Goal: Information Seeking & Learning: Stay updated

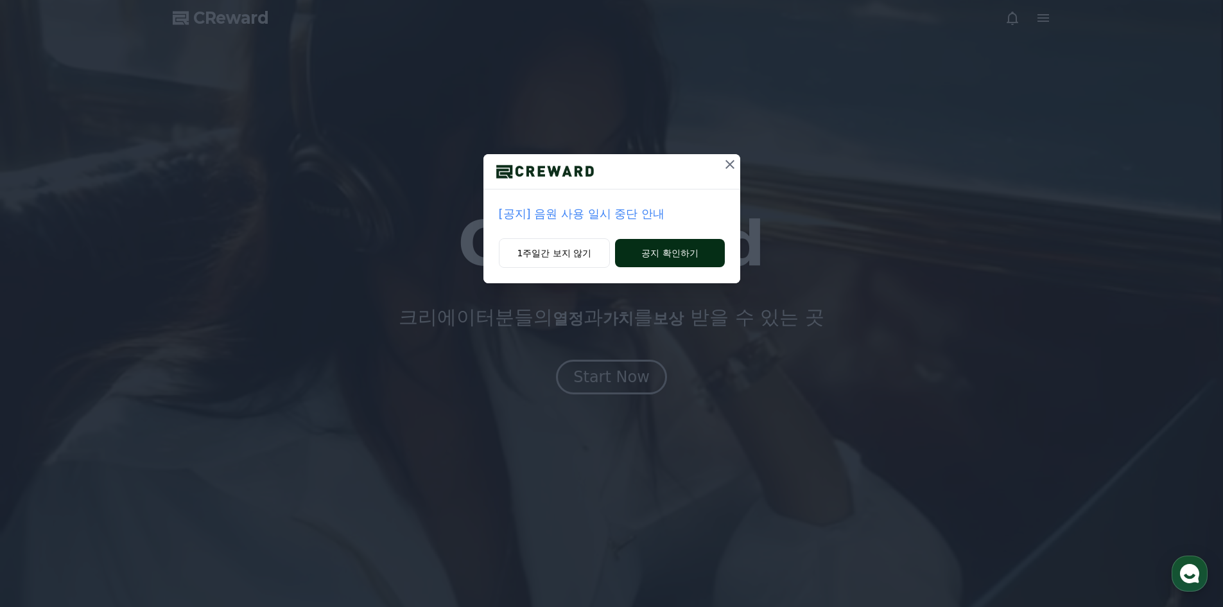
click at [682, 259] on button "공지 확인하기" at bounding box center [669, 253] width 109 height 28
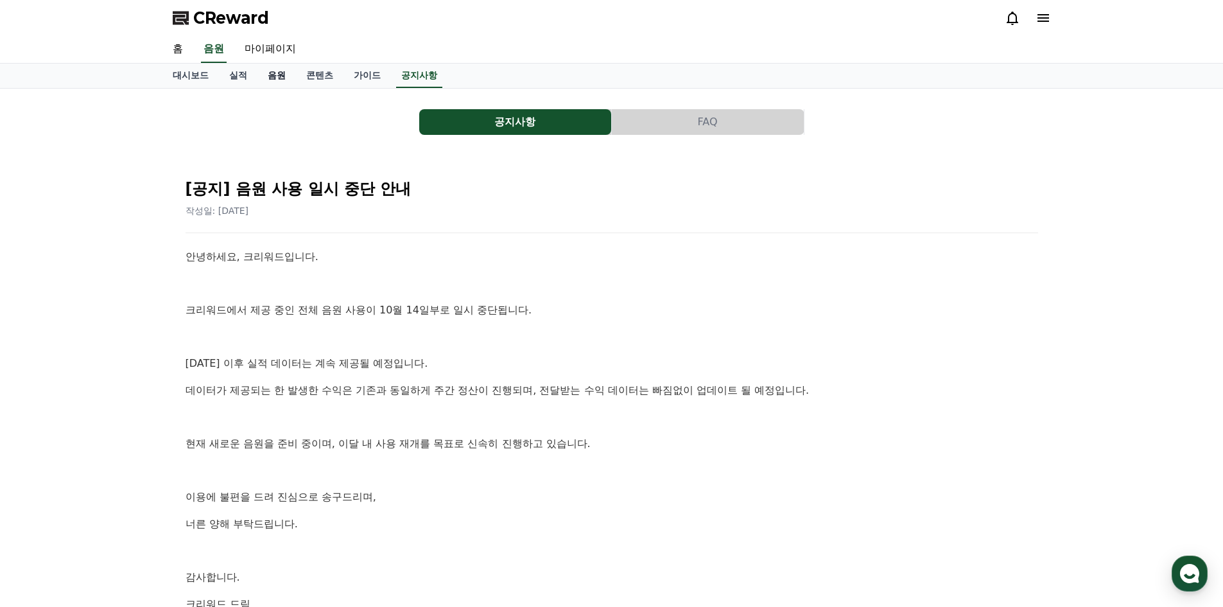
click at [271, 82] on link "음원" at bounding box center [276, 76] width 39 height 24
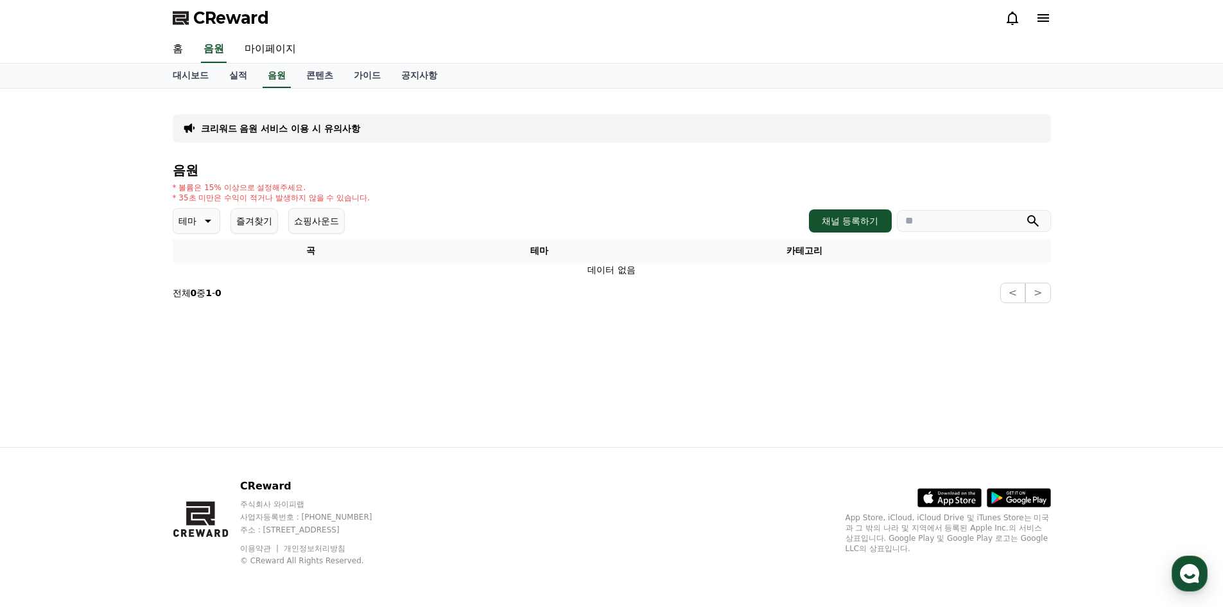
click at [316, 123] on p "크리워드 음원 서비스 이용 시 유의사항" at bounding box center [280, 128] width 159 height 13
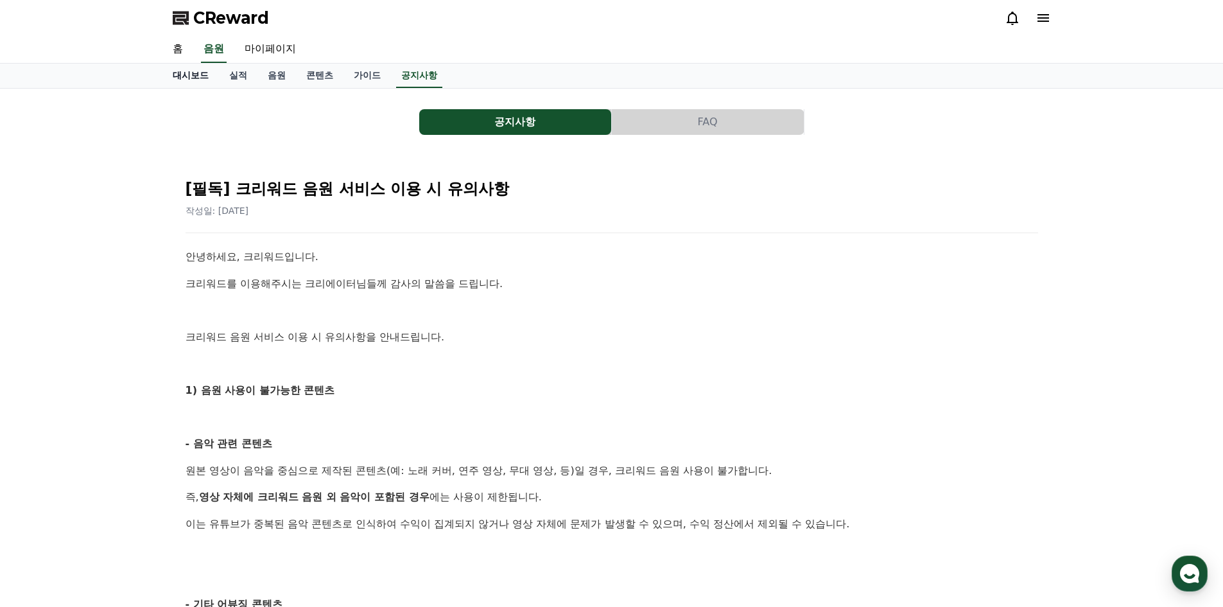
click at [195, 80] on link "대시보드" at bounding box center [190, 76] width 56 height 24
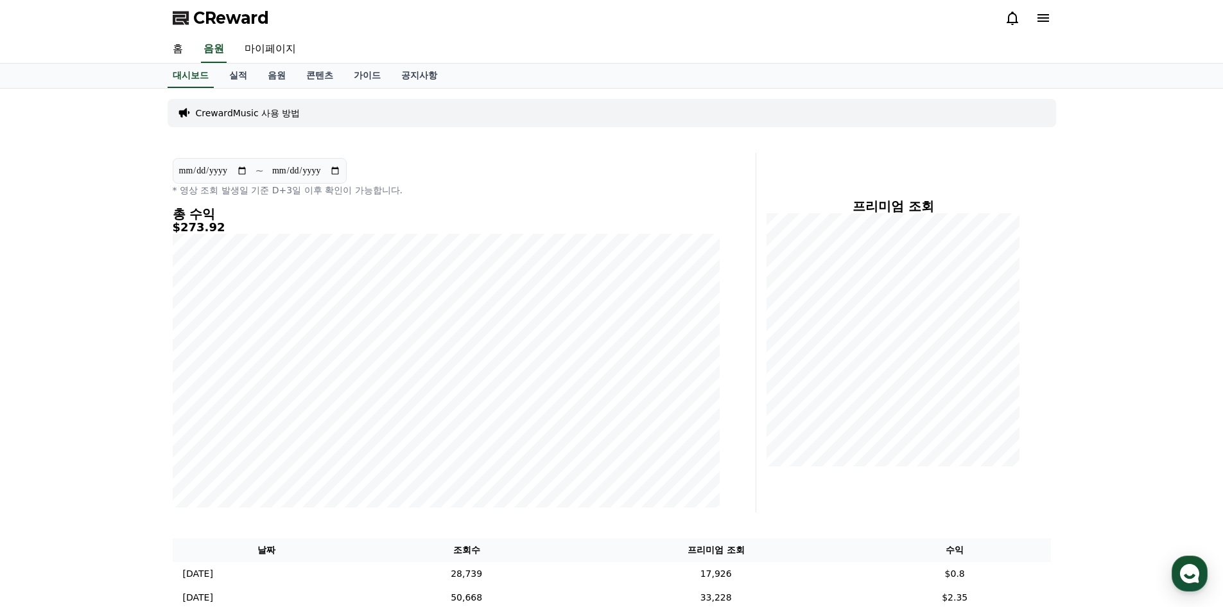
click at [1000, 24] on div "CReward" at bounding box center [611, 18] width 899 height 36
click at [1010, 19] on icon at bounding box center [1012, 17] width 15 height 15
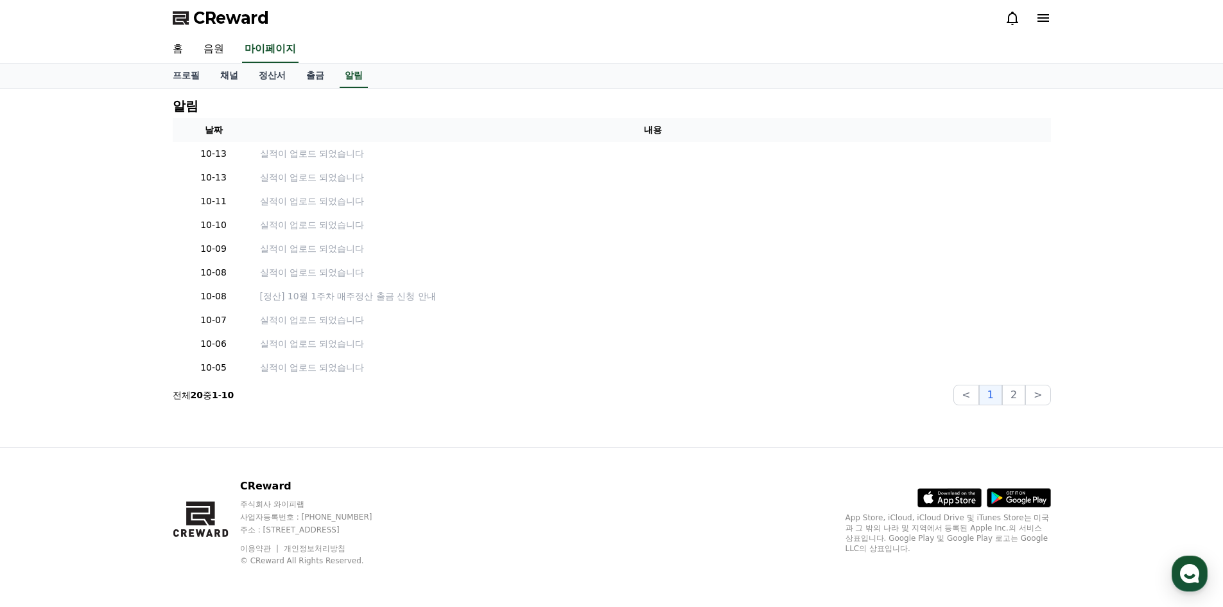
click at [223, 22] on span "CReward" at bounding box center [231, 18] width 76 height 21
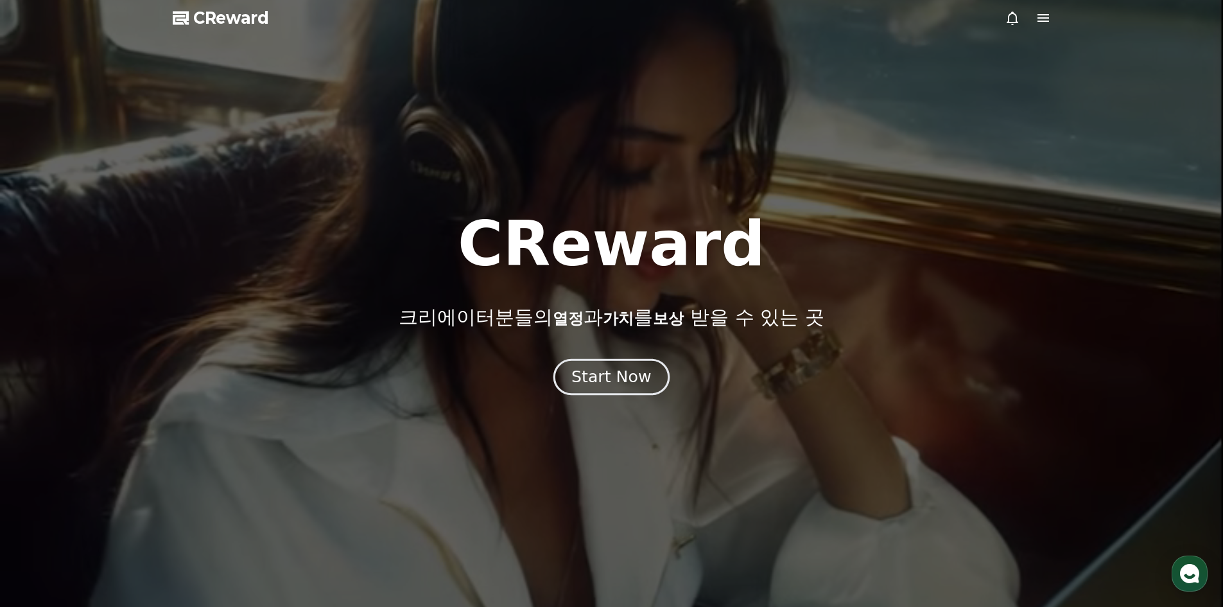
click at [616, 376] on div "Start Now" at bounding box center [611, 377] width 80 height 22
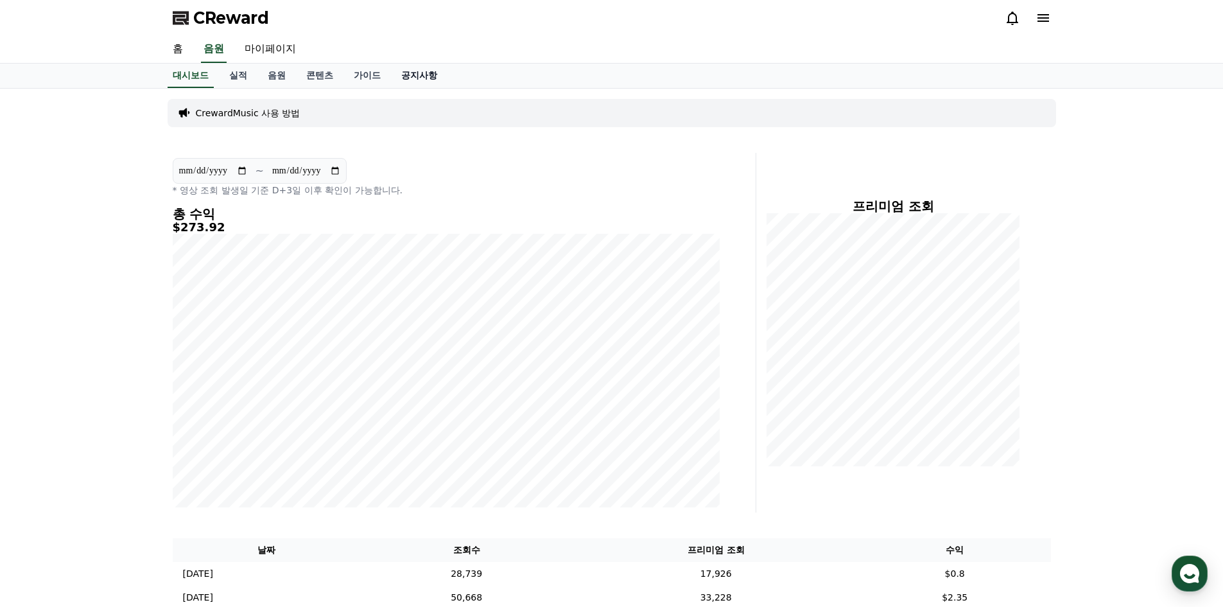
click at [407, 76] on link "공지사항" at bounding box center [419, 76] width 56 height 24
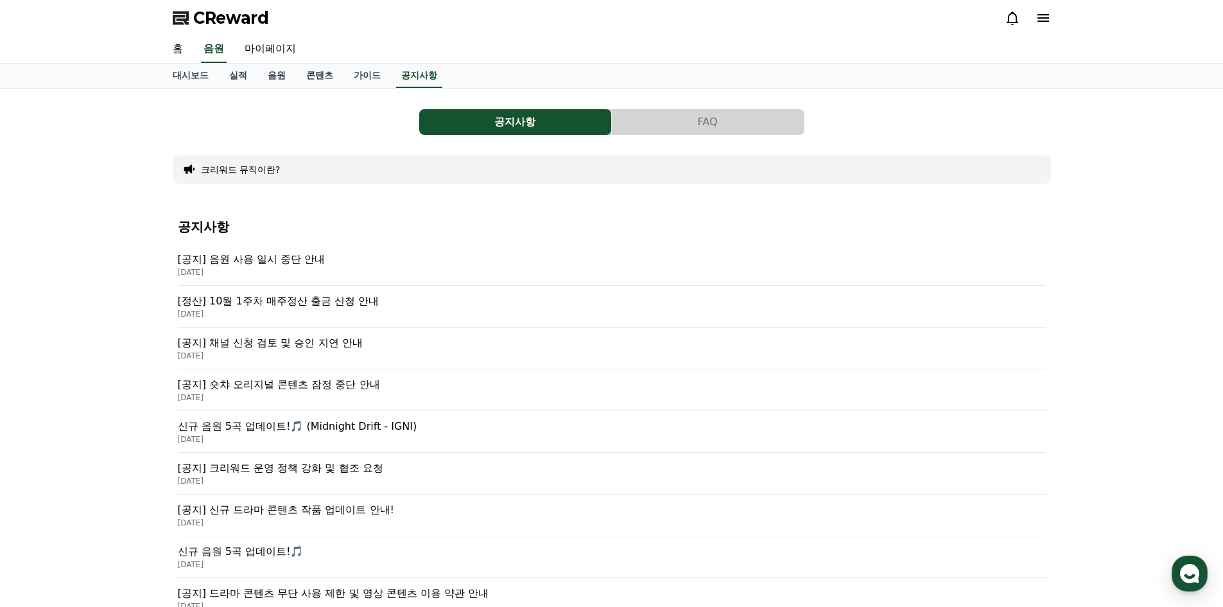
click at [272, 257] on p "[공지] 음원 사용 일시 중단 안내" at bounding box center [612, 259] width 868 height 15
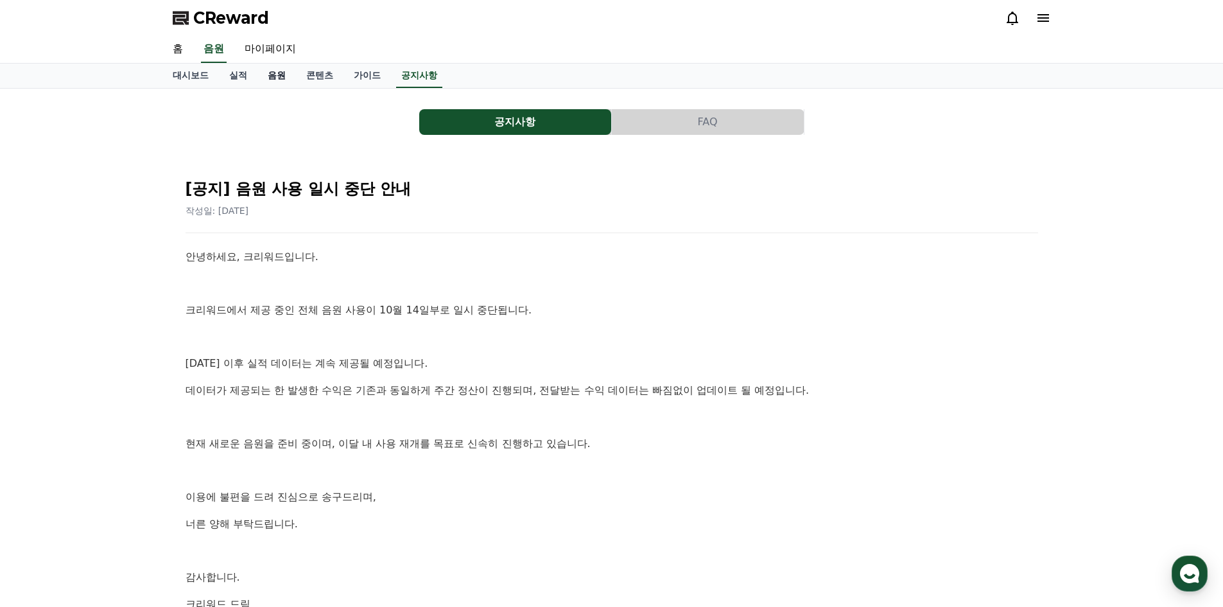
click at [270, 76] on link "음원" at bounding box center [276, 76] width 39 height 24
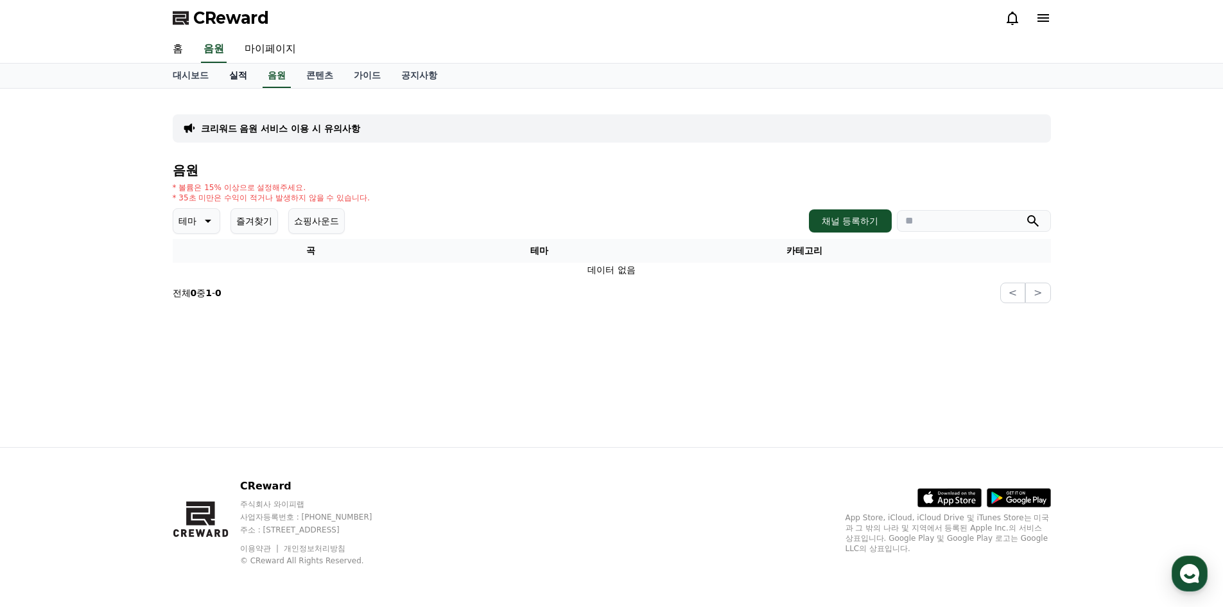
click at [232, 86] on link "실적" at bounding box center [238, 76] width 39 height 24
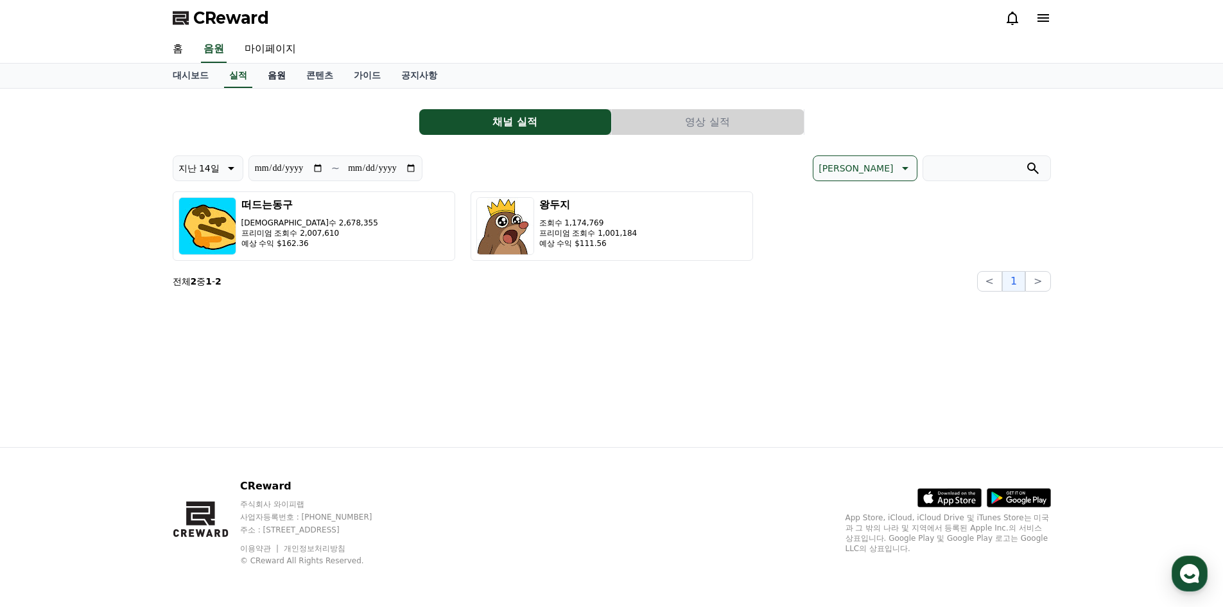
click at [284, 82] on link "음원" at bounding box center [276, 76] width 39 height 24
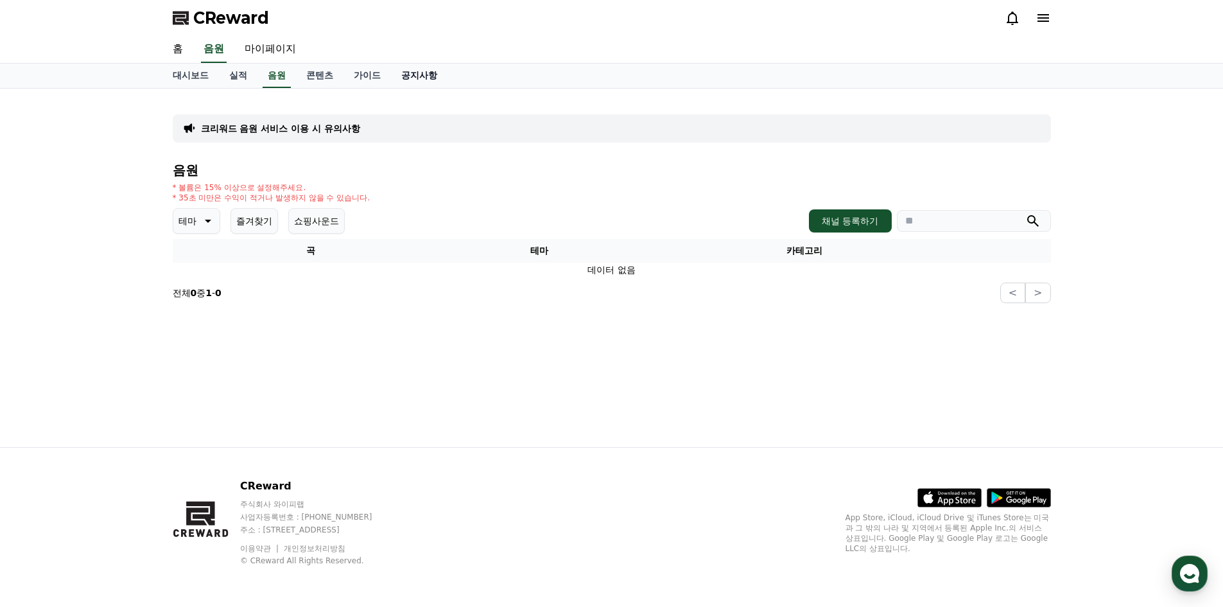
click at [402, 69] on link "공지사항" at bounding box center [419, 76] width 56 height 24
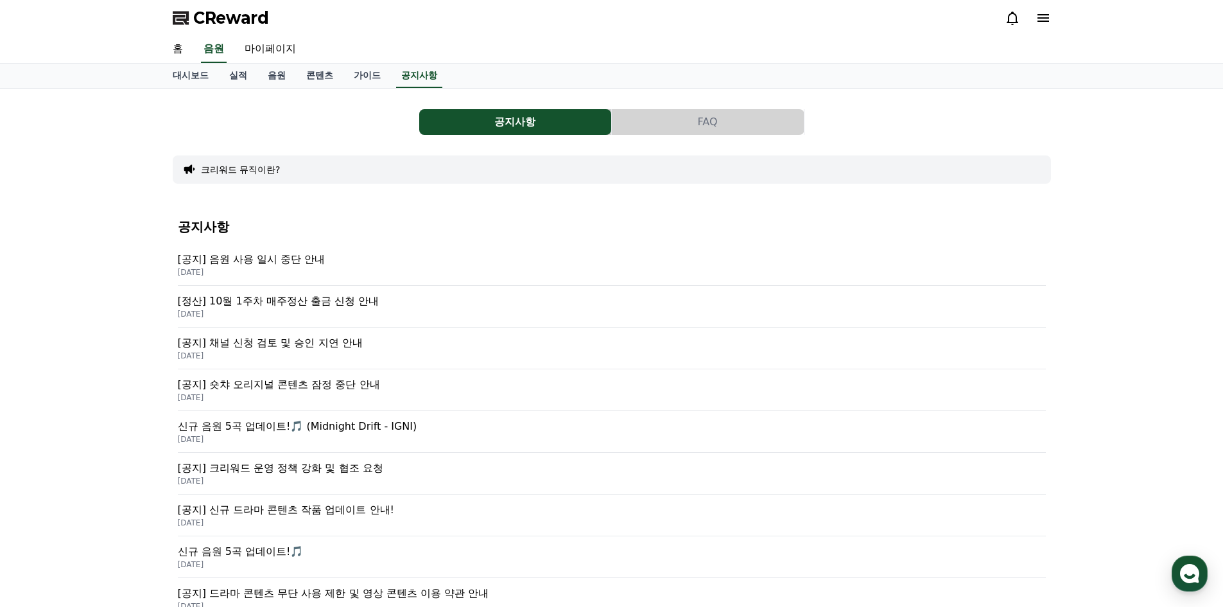
click at [282, 263] on p "[공지] 음원 사용 일시 중단 안내" at bounding box center [612, 259] width 868 height 15
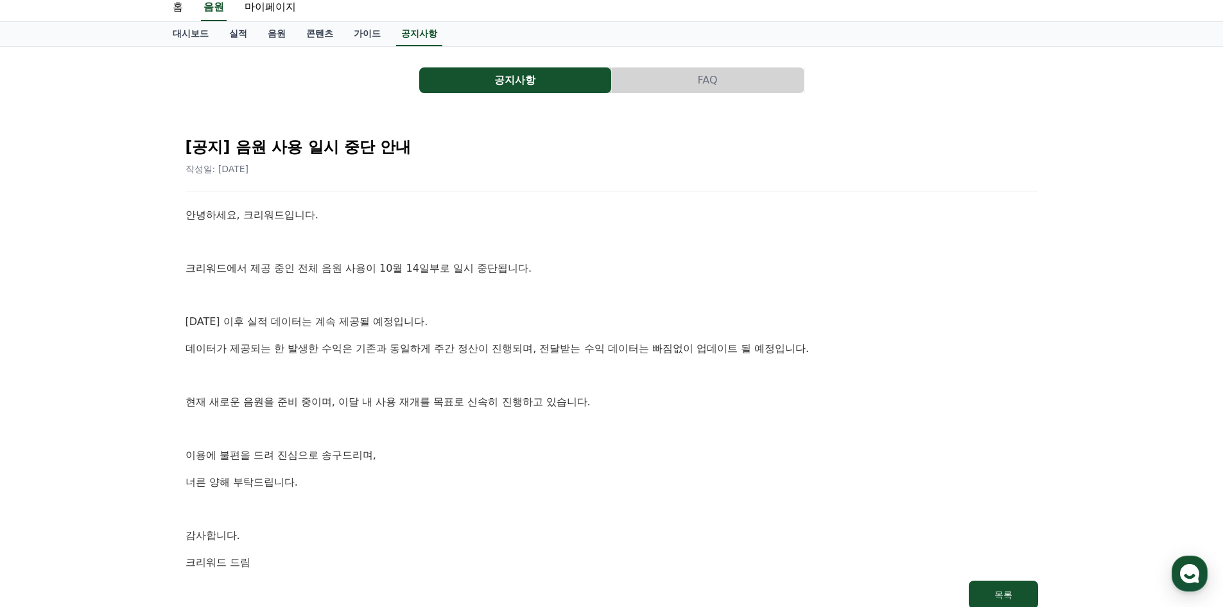
scroll to position [227, 0]
